Goal: Information Seeking & Learning: Learn about a topic

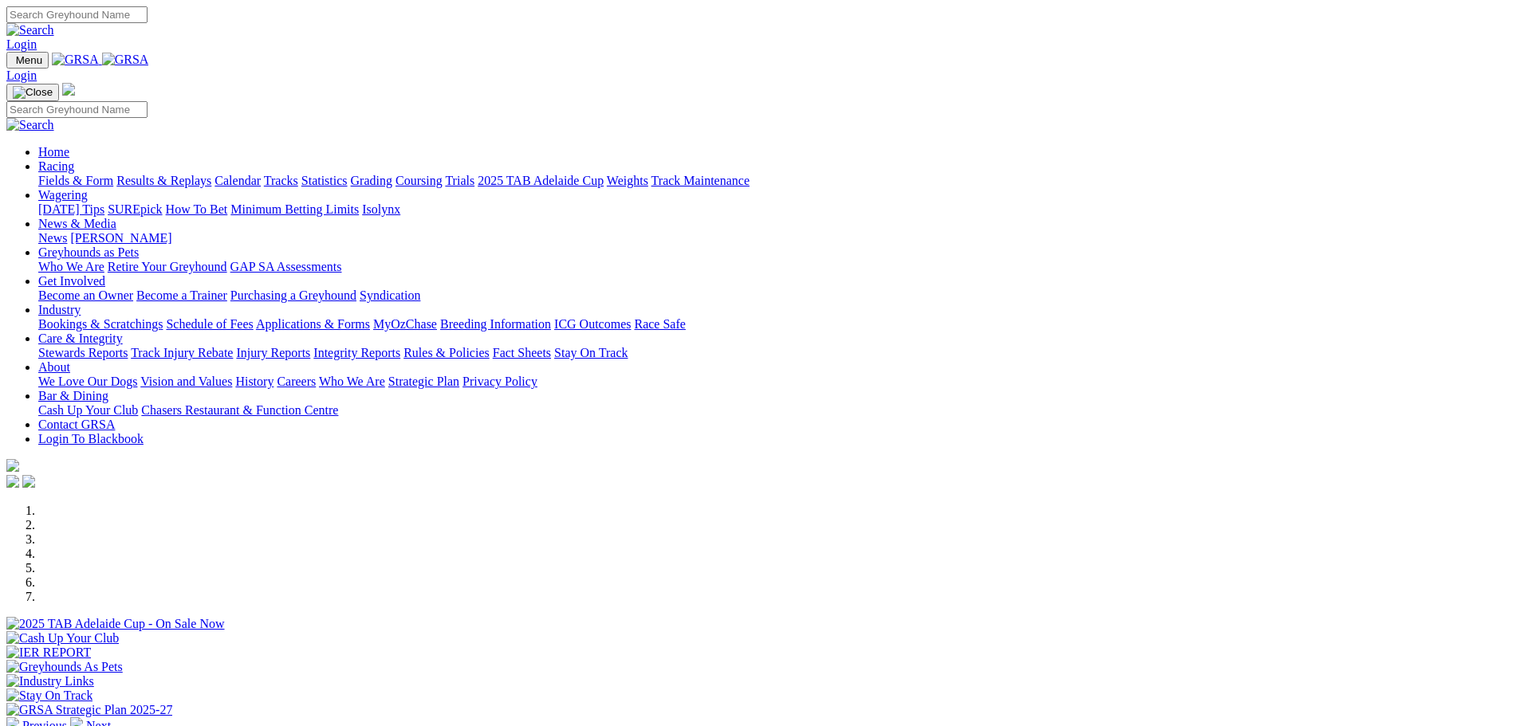
scroll to position [319, 0]
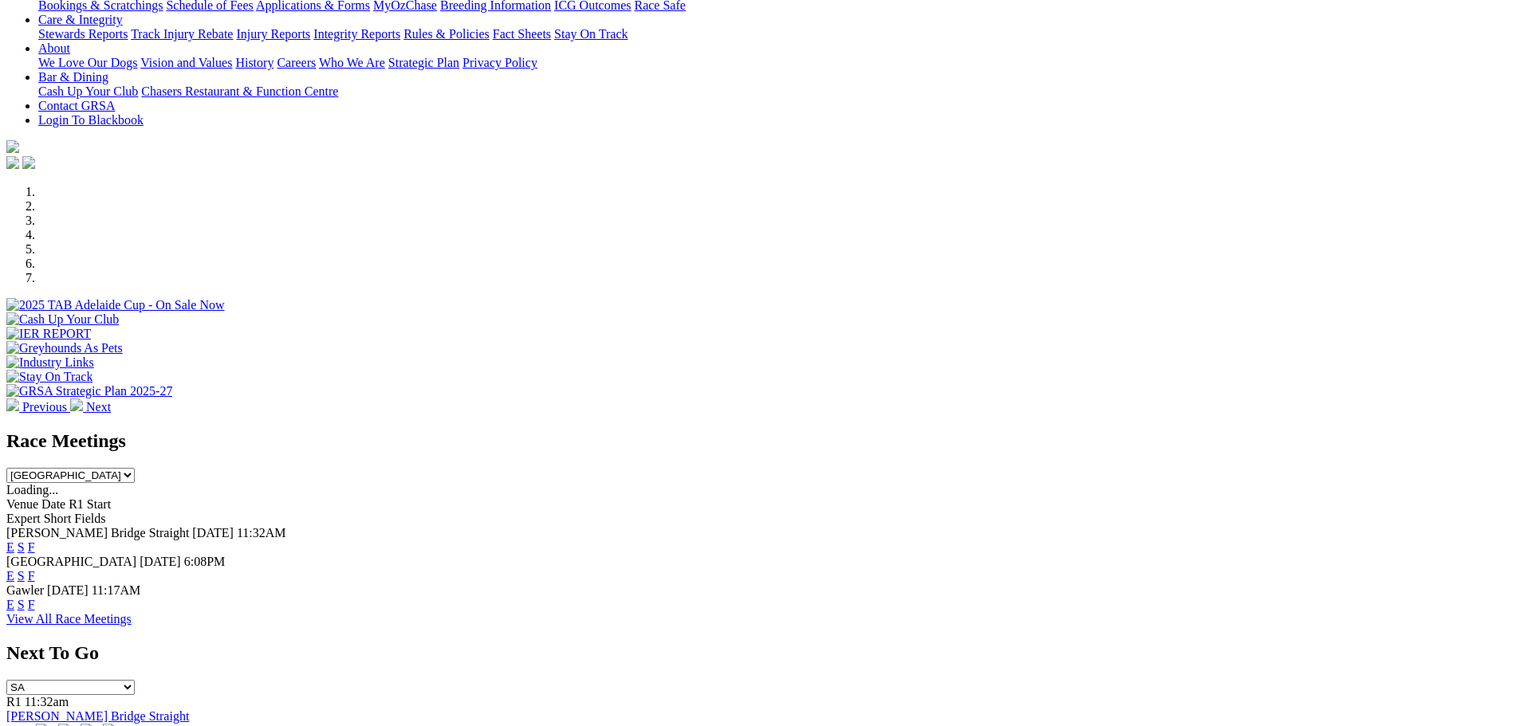
click at [35, 569] on link "F" at bounding box center [31, 576] width 7 height 14
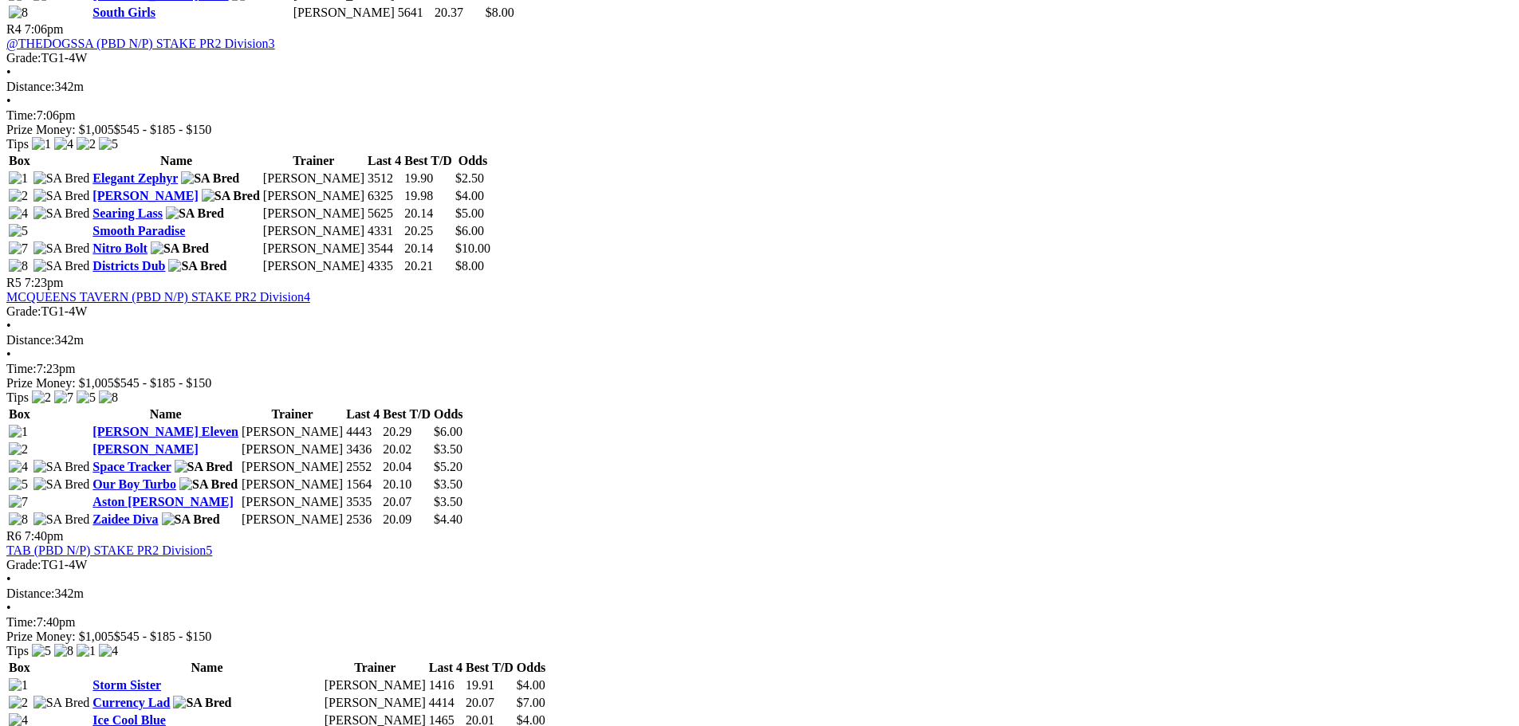
scroll to position [1594, 0]
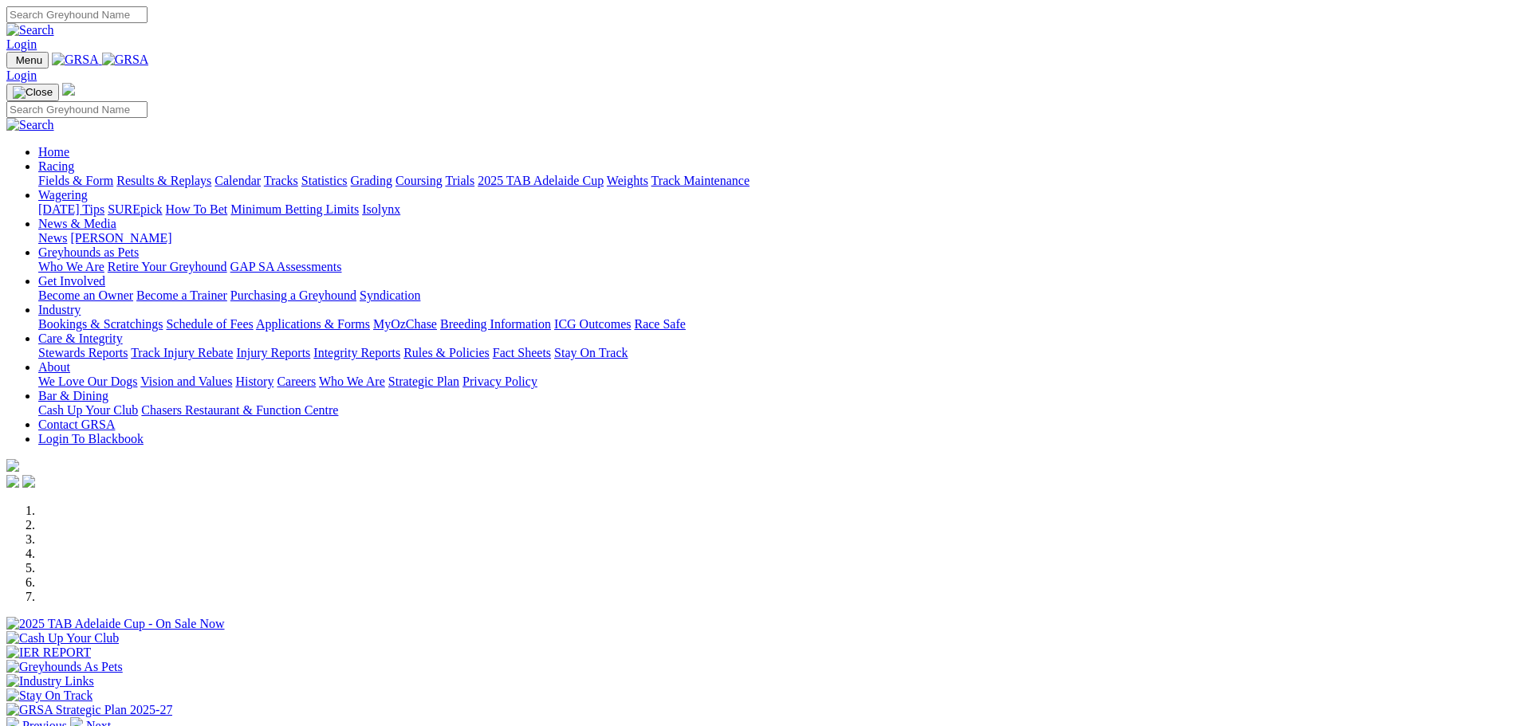
scroll to position [239, 0]
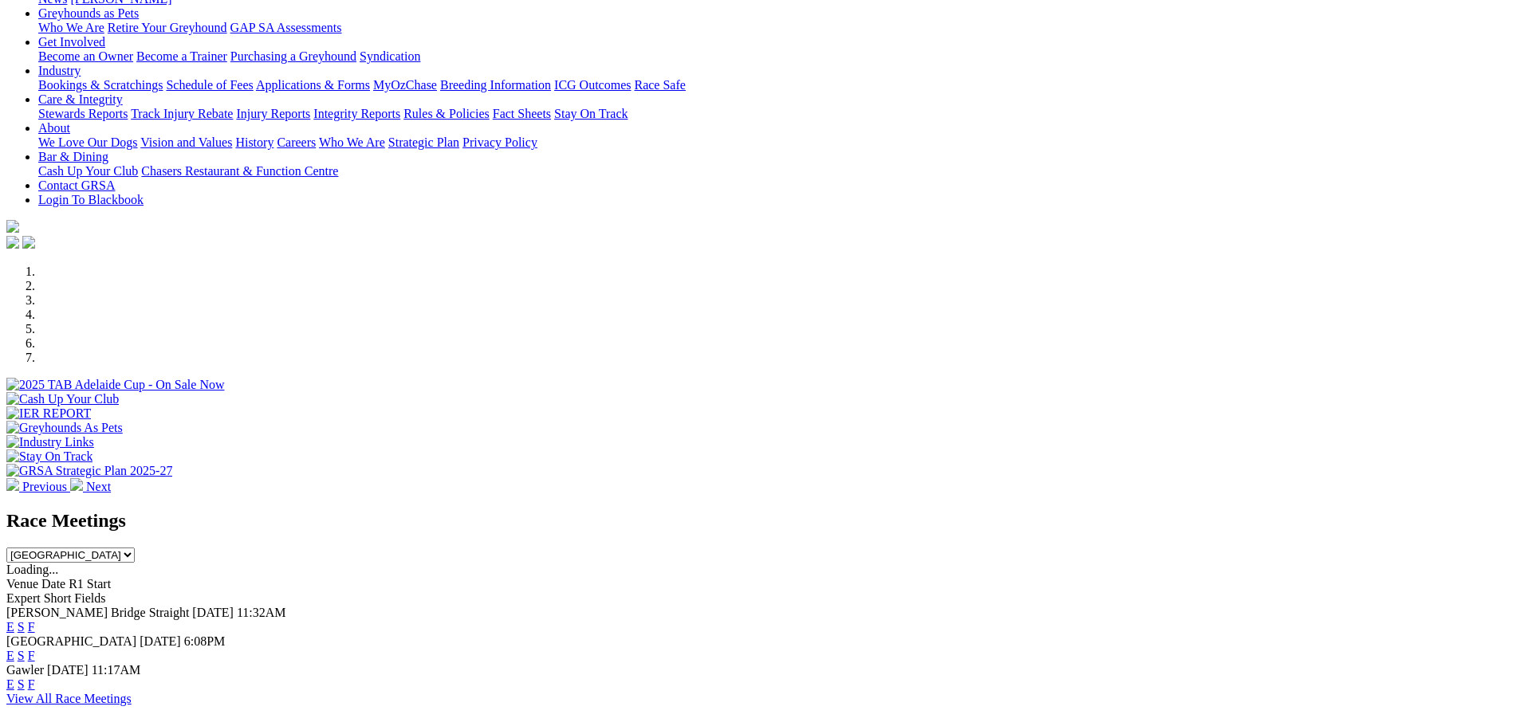
click at [35, 620] on link "F" at bounding box center [31, 627] width 7 height 14
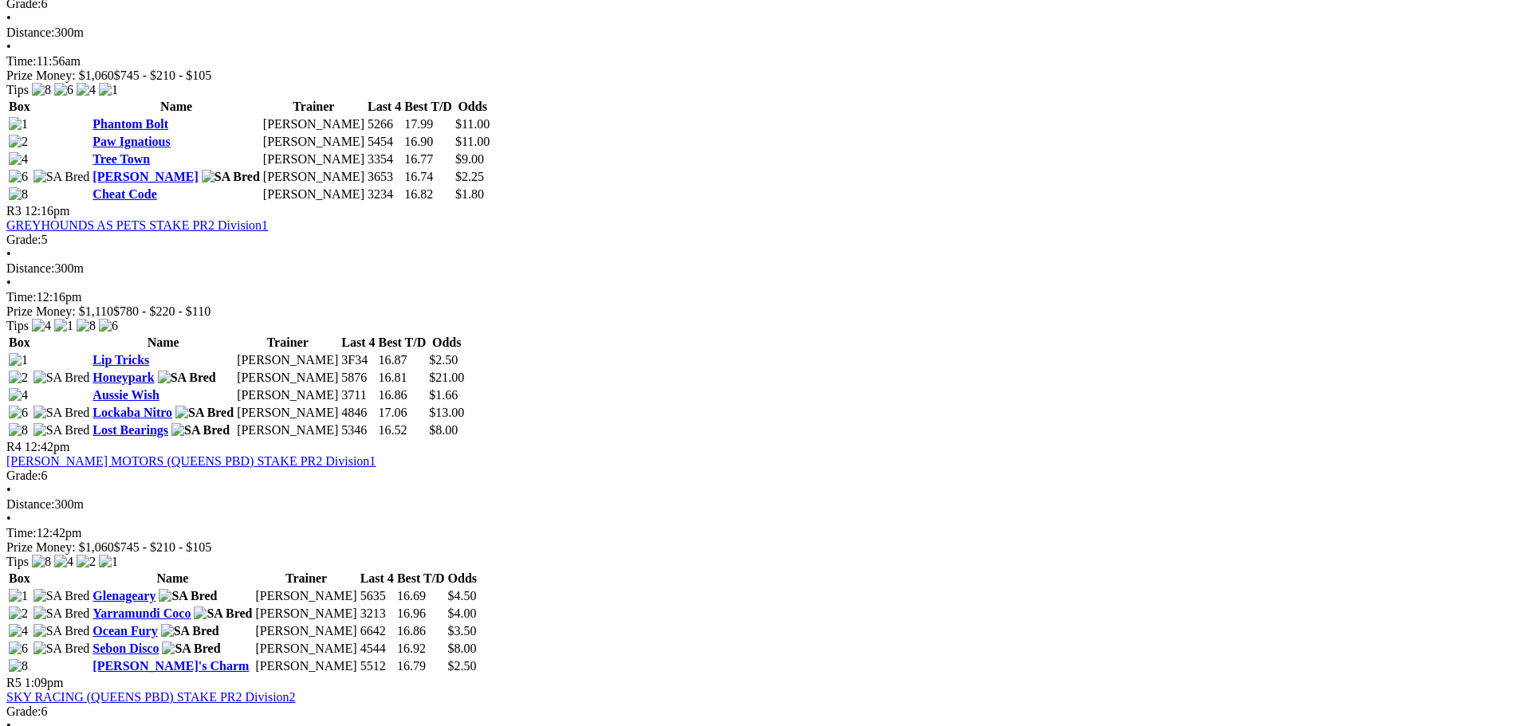
scroll to position [1116, 0]
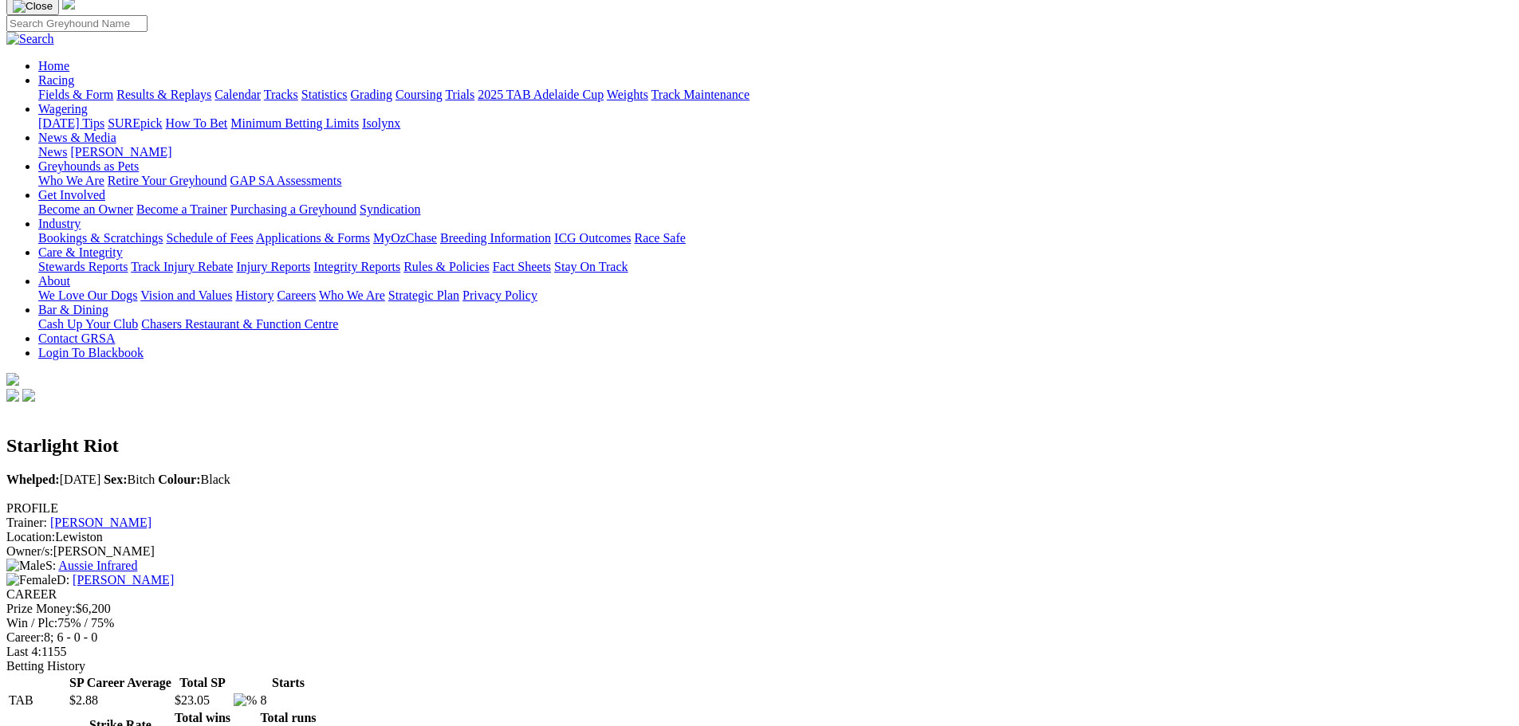
scroll to position [80, 0]
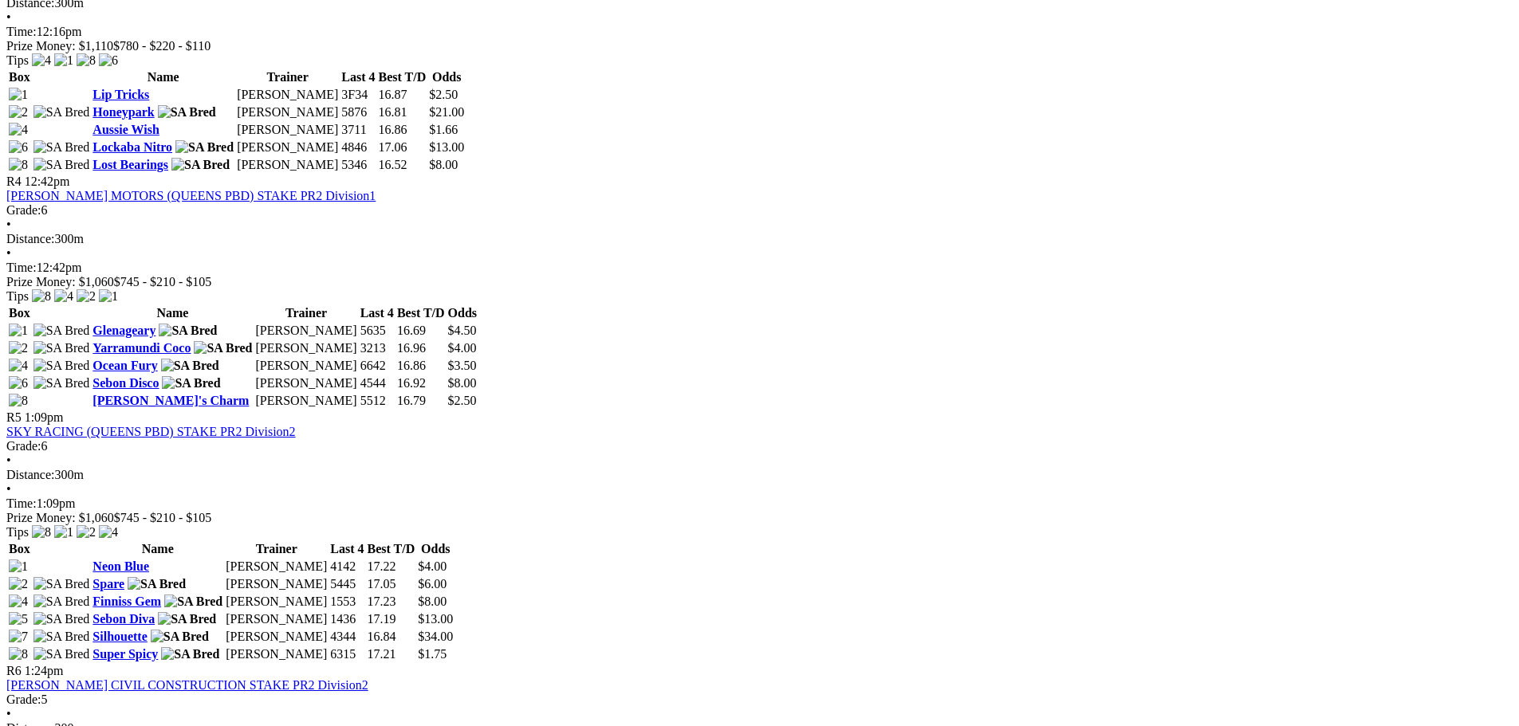
scroll to position [1355, 0]
